Goal: Navigation & Orientation: Find specific page/section

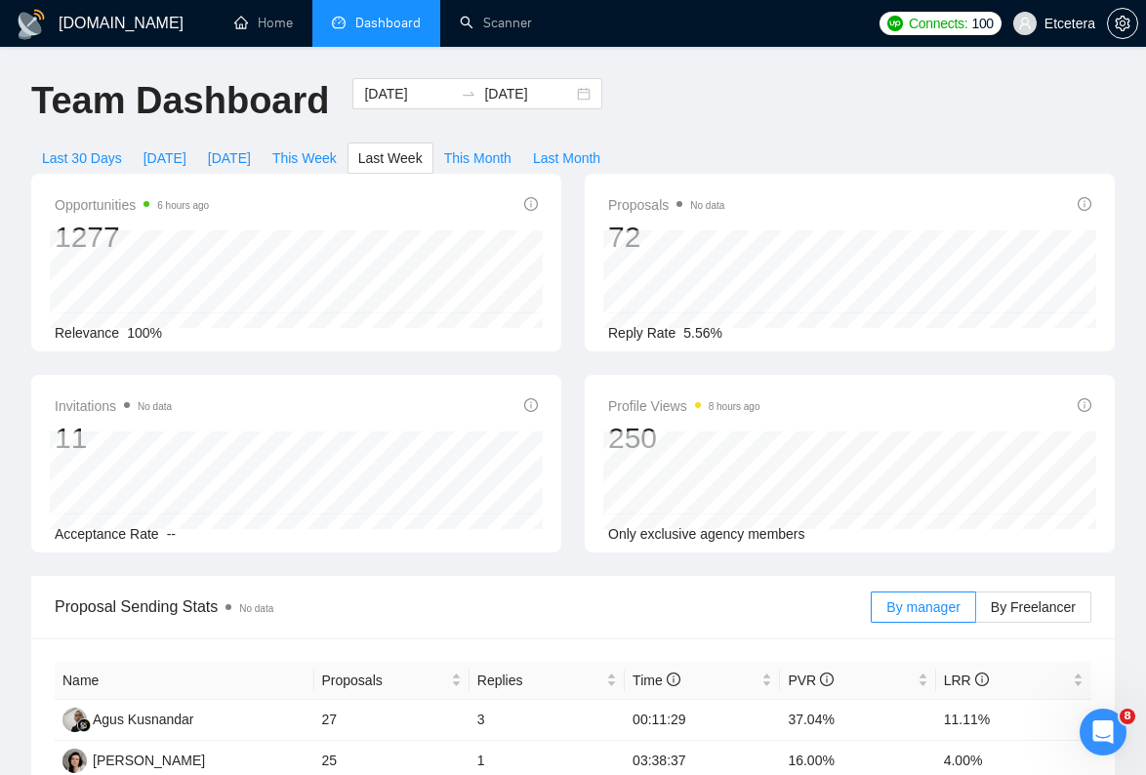
click at [1107, 733] on icon "Open Intercom Messenger" at bounding box center [1104, 733] width 32 height 32
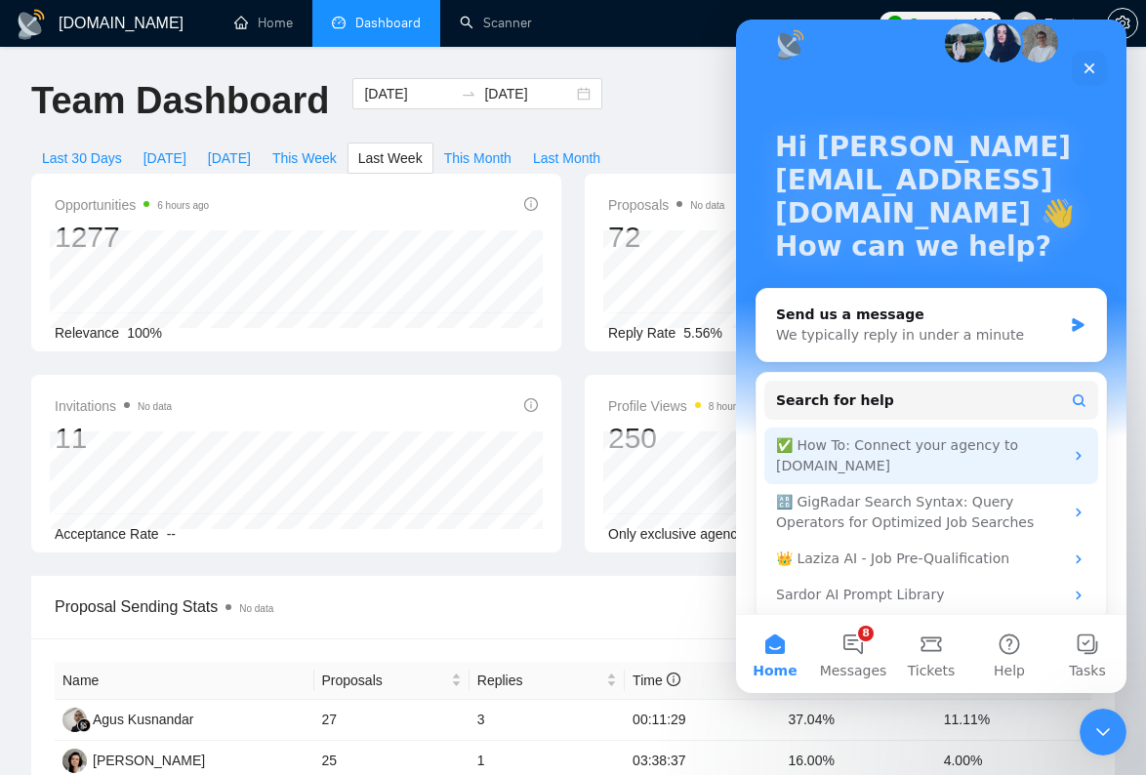
scroll to position [45, 0]
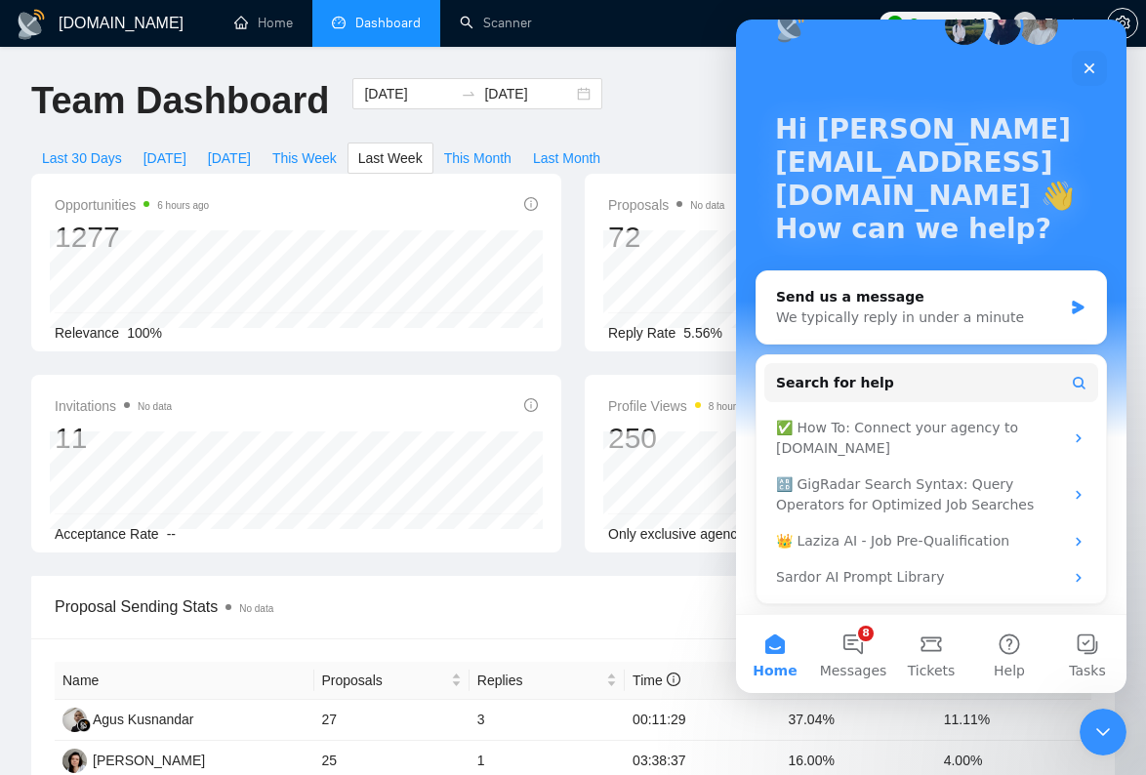
click at [622, 97] on div "Team Dashboard 2025-08-11 2025-08-17 Last 30 Days Today Yesterday This Week Las…" at bounding box center [573, 126] width 1107 height 96
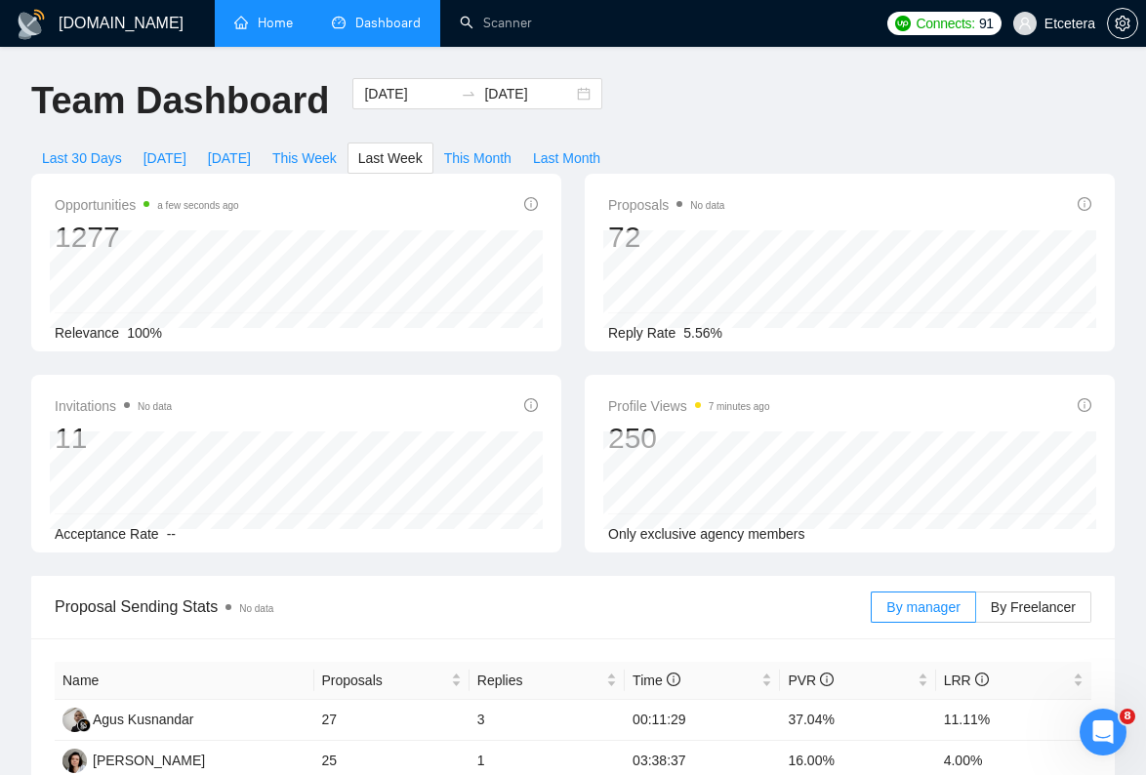
click at [267, 18] on link "Home" at bounding box center [263, 23] width 59 height 17
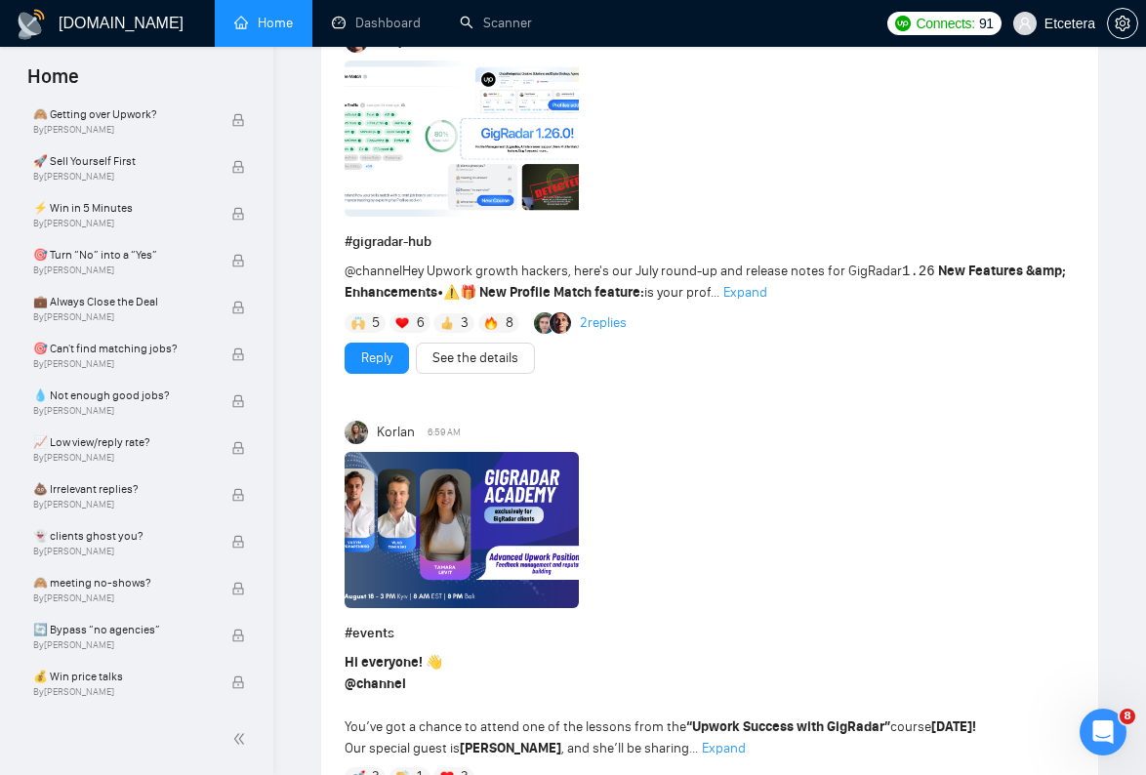
scroll to position [1631, 0]
